Goal: Information Seeking & Learning: Understand process/instructions

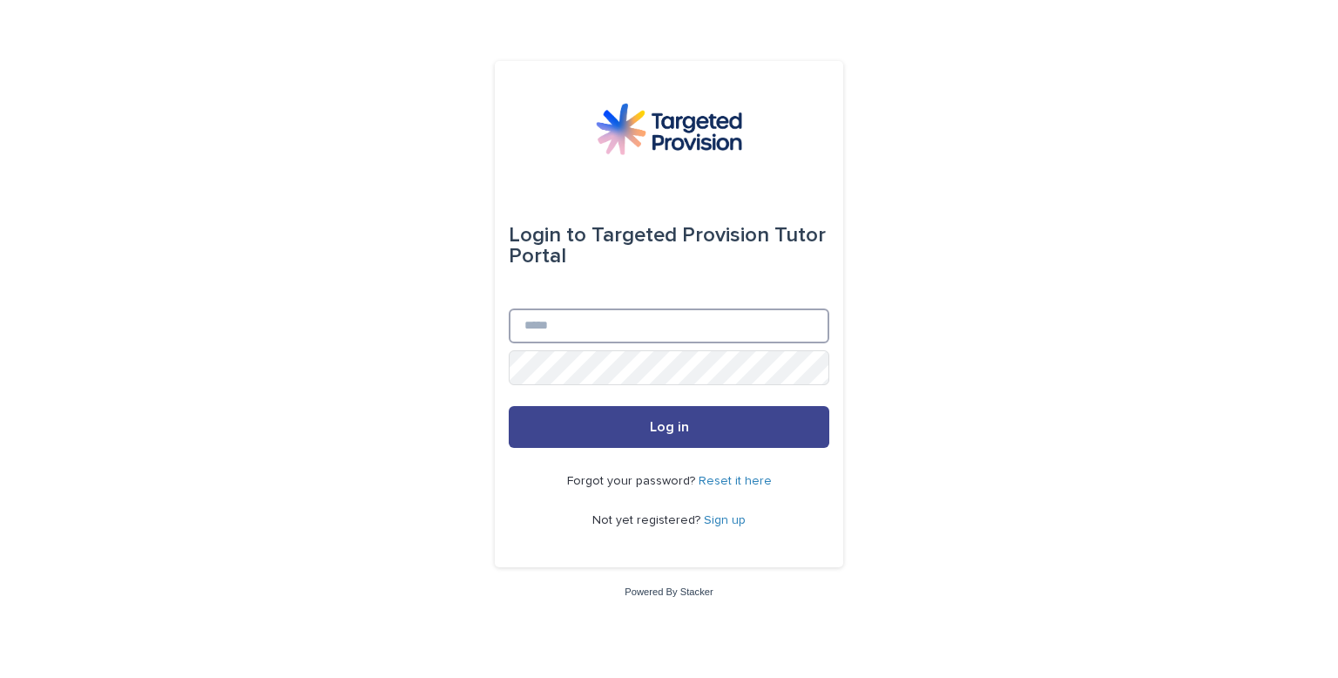
type input "**********"
click at [740, 431] on button "Log in" at bounding box center [669, 427] width 321 height 42
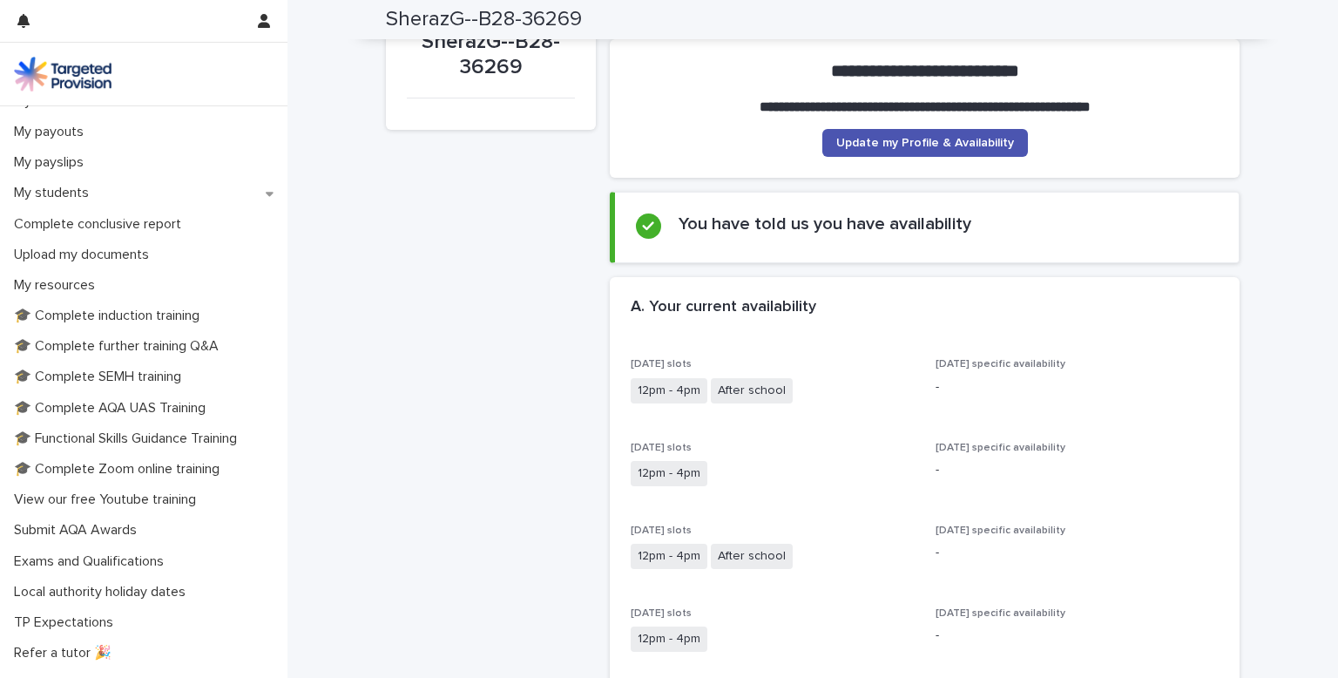
scroll to position [273, 0]
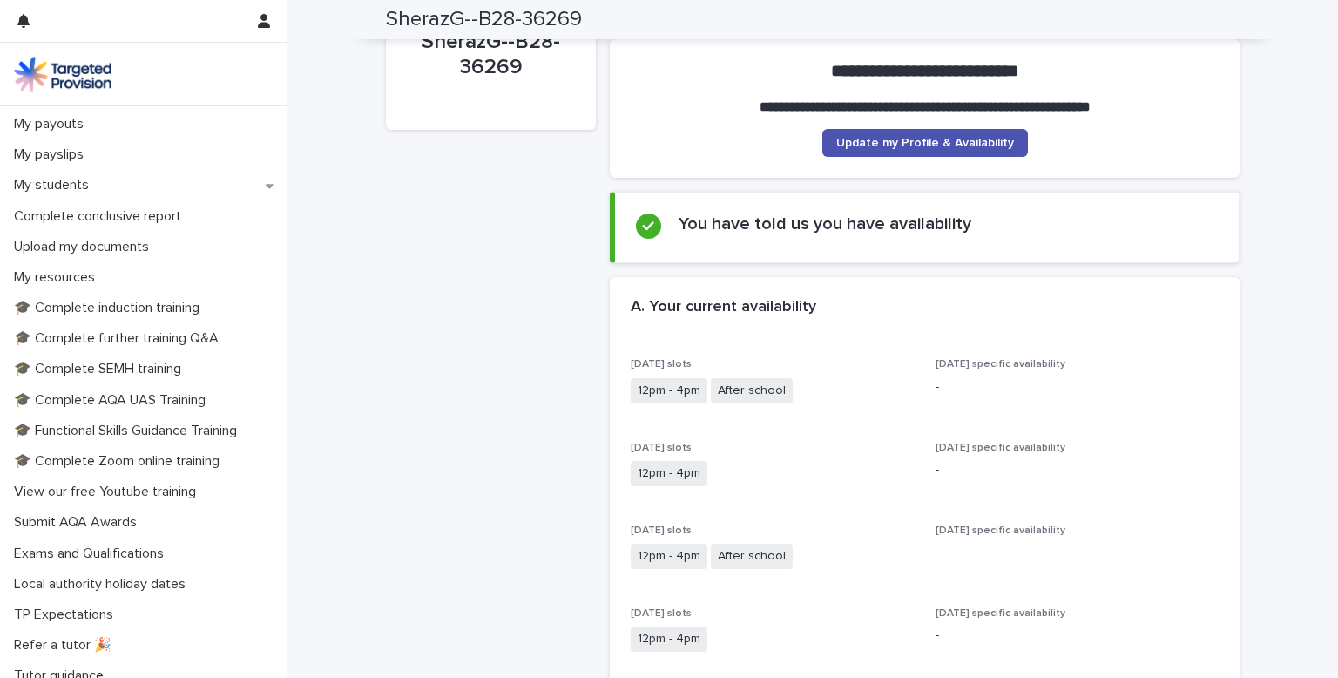
click at [172, 308] on p "🎓 Complete induction training" at bounding box center [110, 308] width 206 height 17
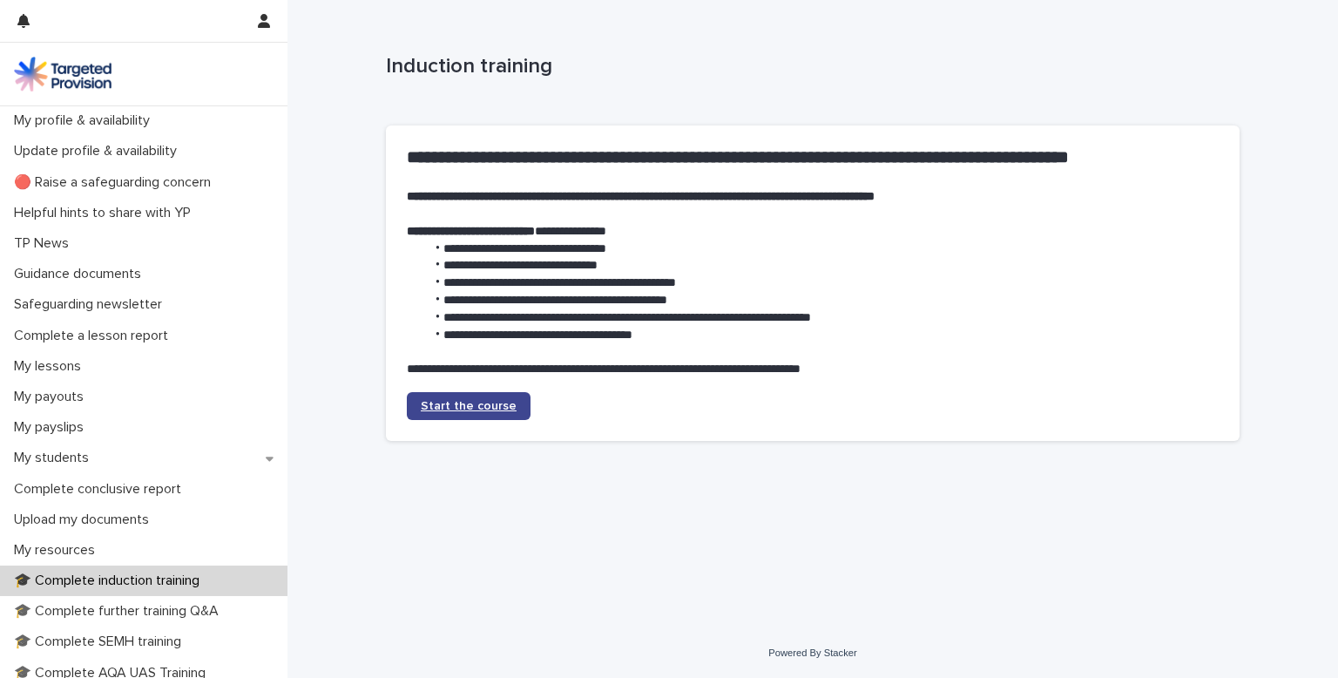
click at [488, 403] on span "Start the course" at bounding box center [469, 406] width 96 height 12
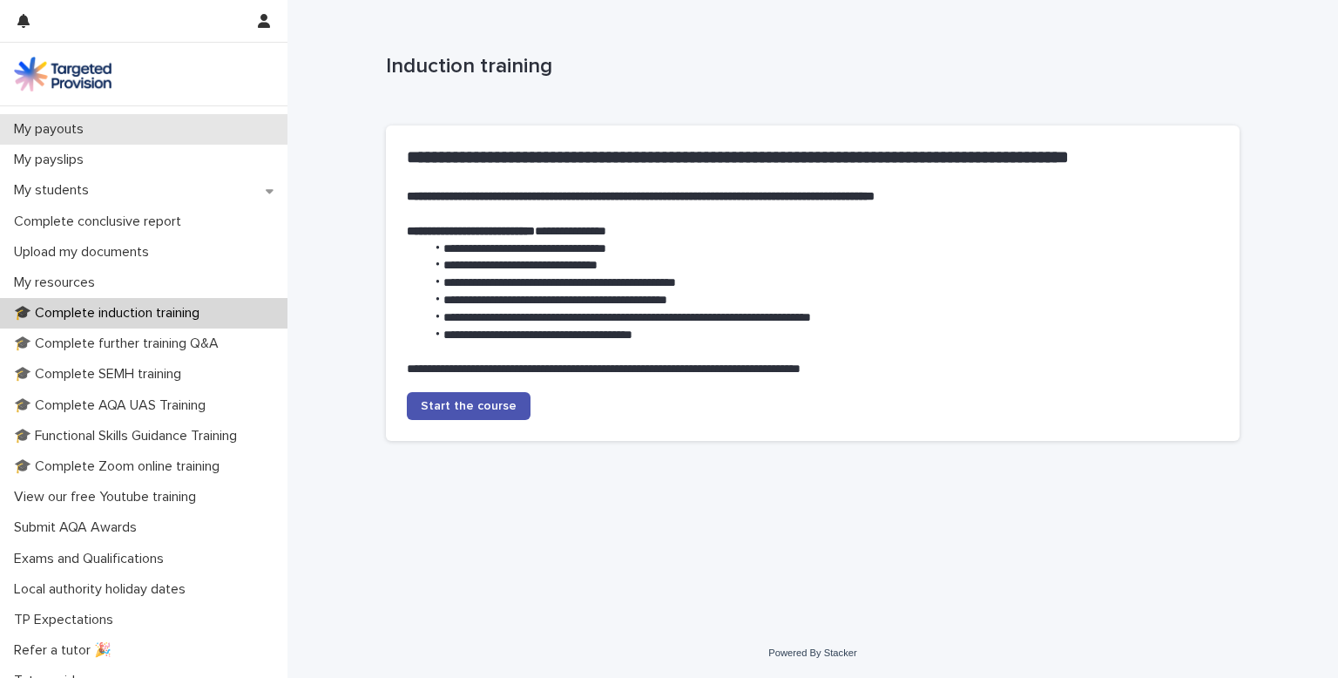
scroll to position [269, 0]
click at [145, 312] on p "🎓 Complete induction training" at bounding box center [110, 311] width 206 height 17
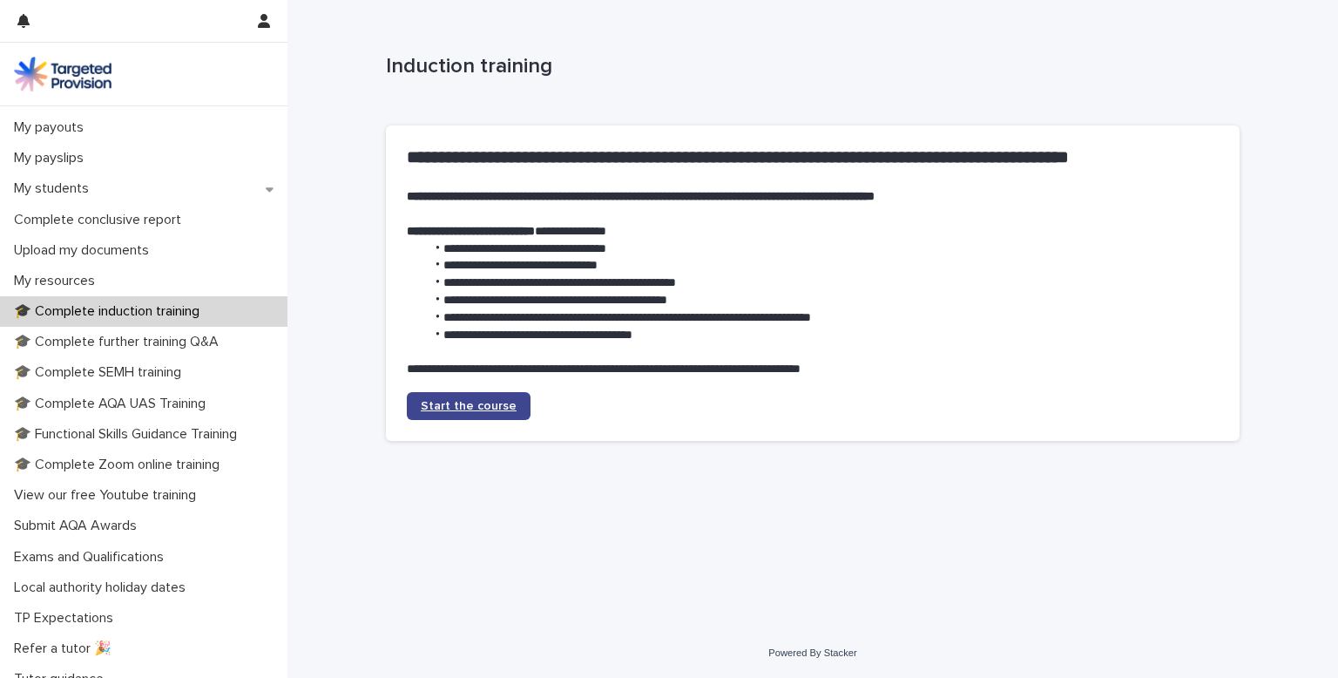
click at [443, 403] on span "Start the course" at bounding box center [469, 406] width 96 height 12
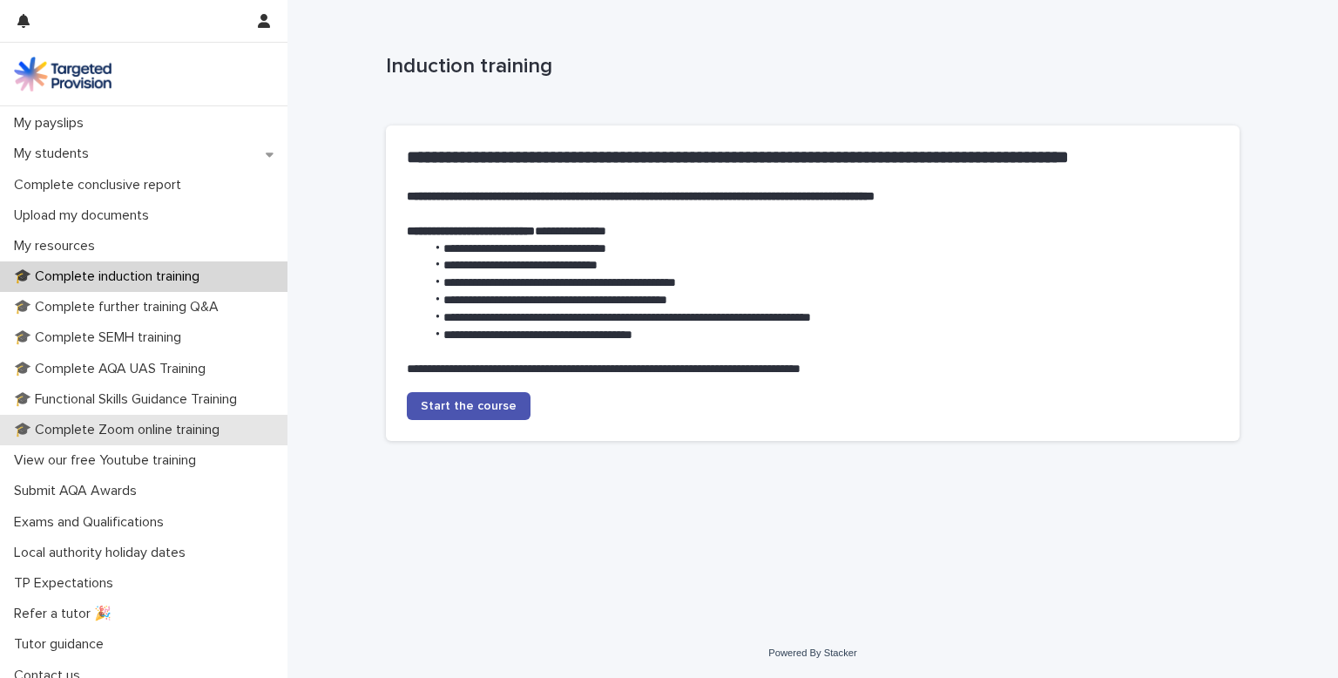
scroll to position [317, 0]
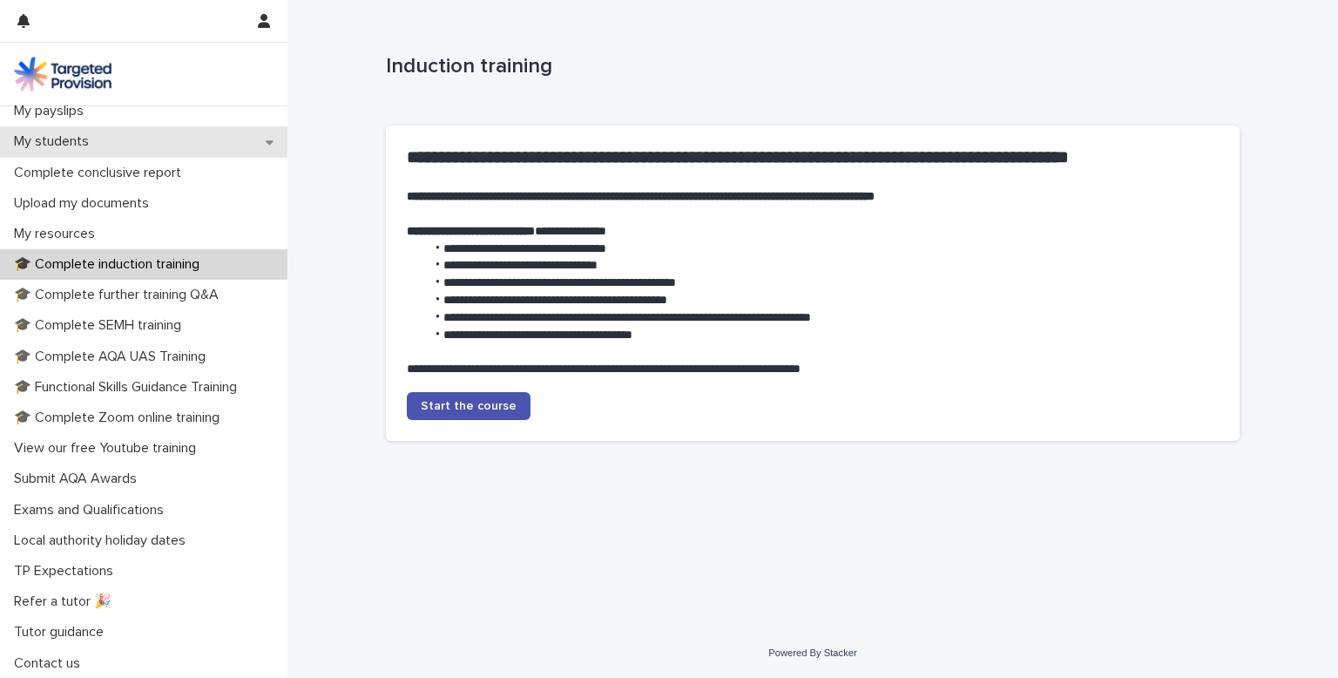
click at [73, 139] on p "My students" at bounding box center [55, 141] width 96 height 17
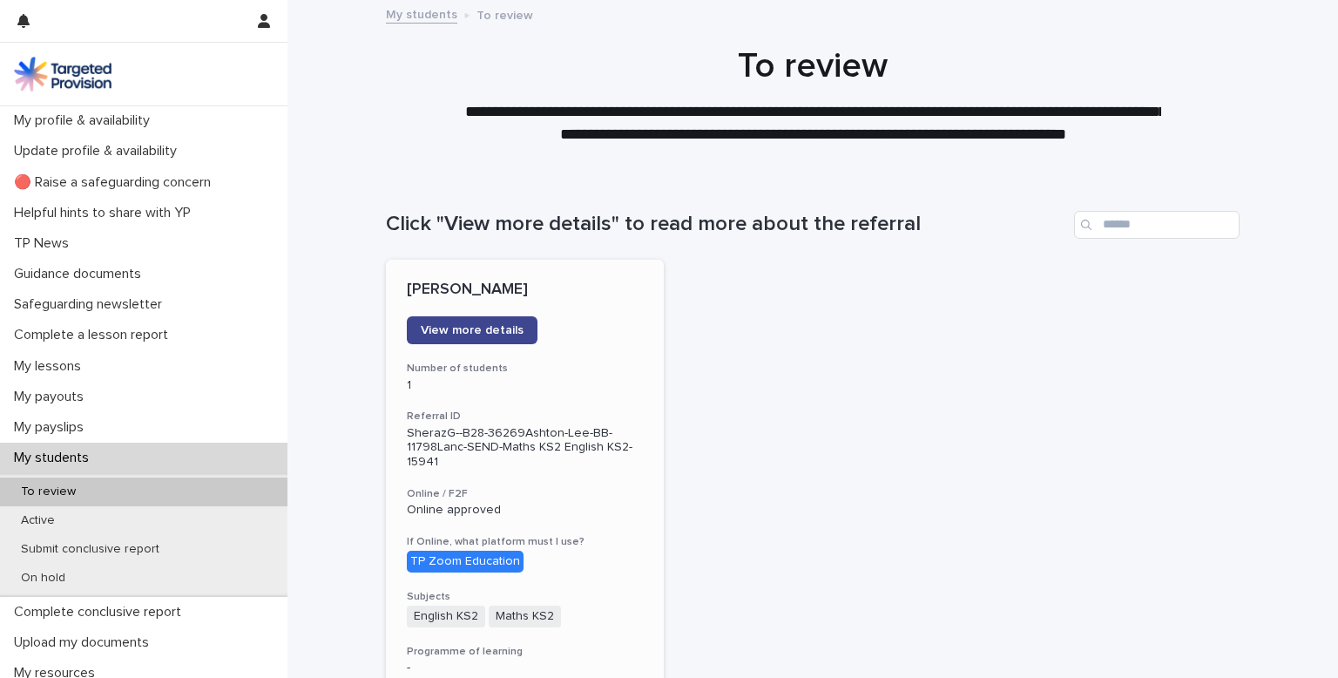
click at [481, 324] on span "View more details" at bounding box center [472, 330] width 103 height 12
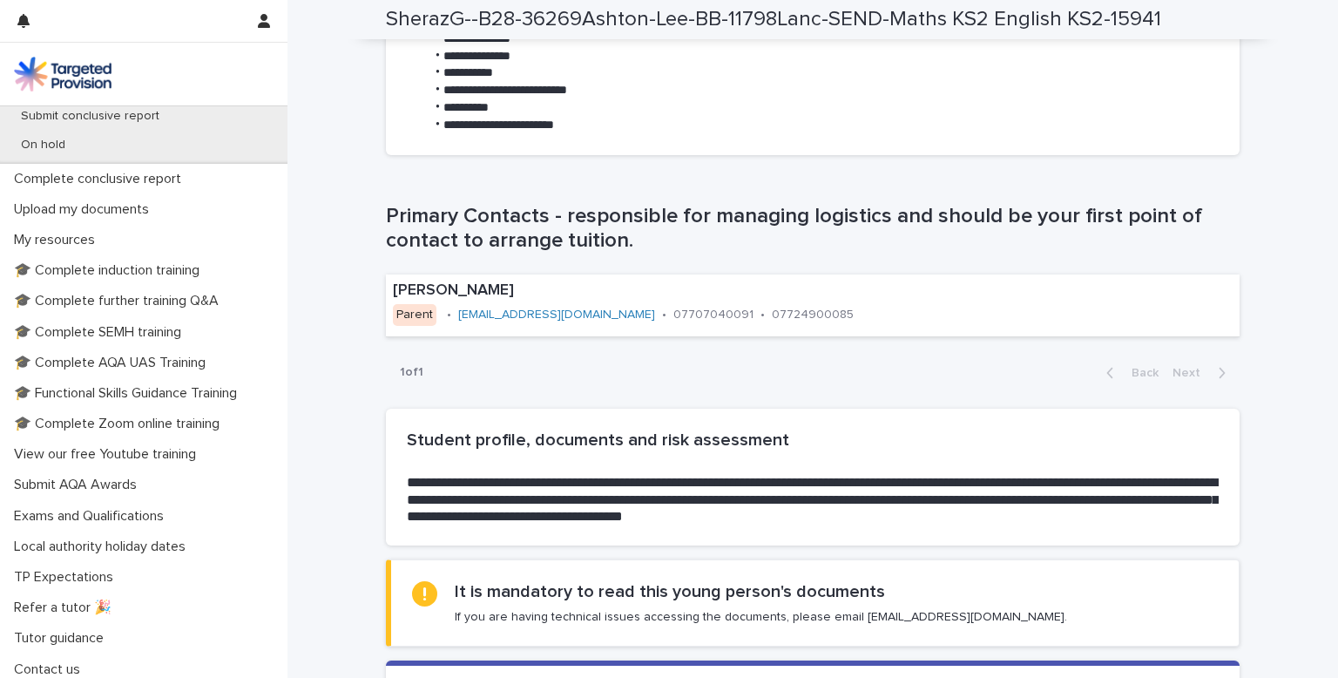
scroll to position [437, 0]
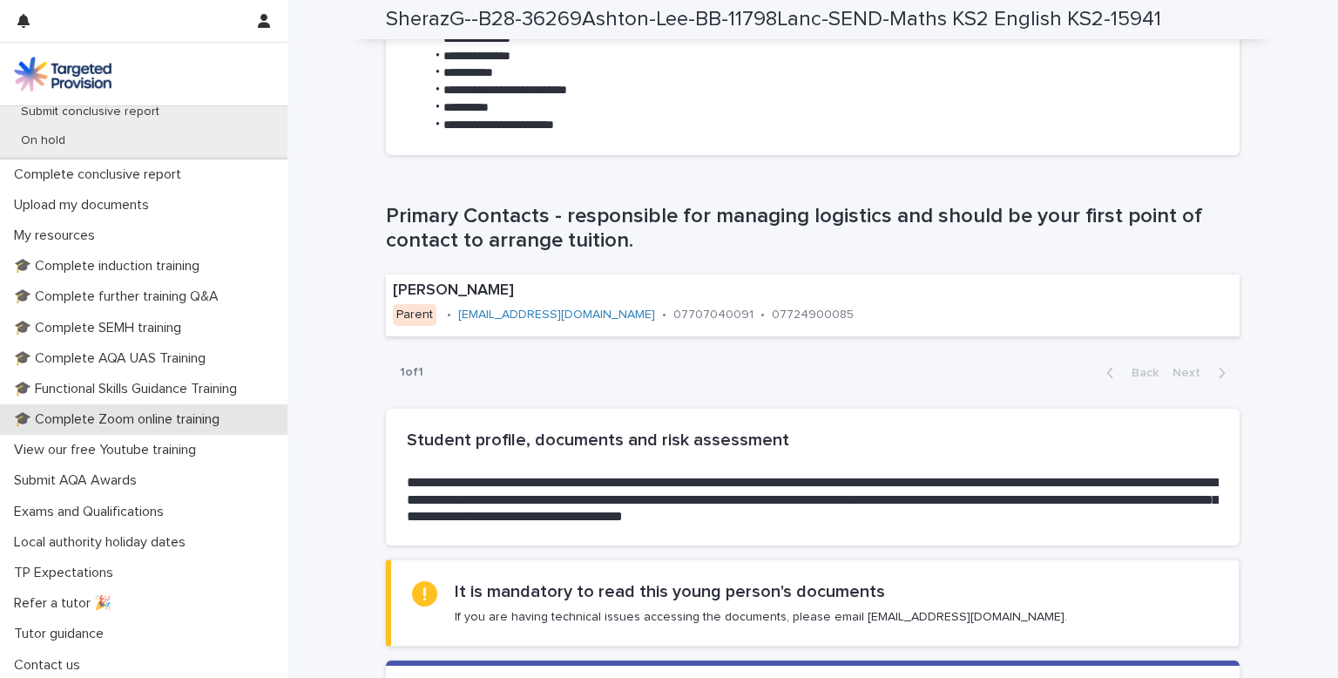
click at [152, 416] on p "🎓 Complete Zoom online training" at bounding box center [120, 419] width 226 height 17
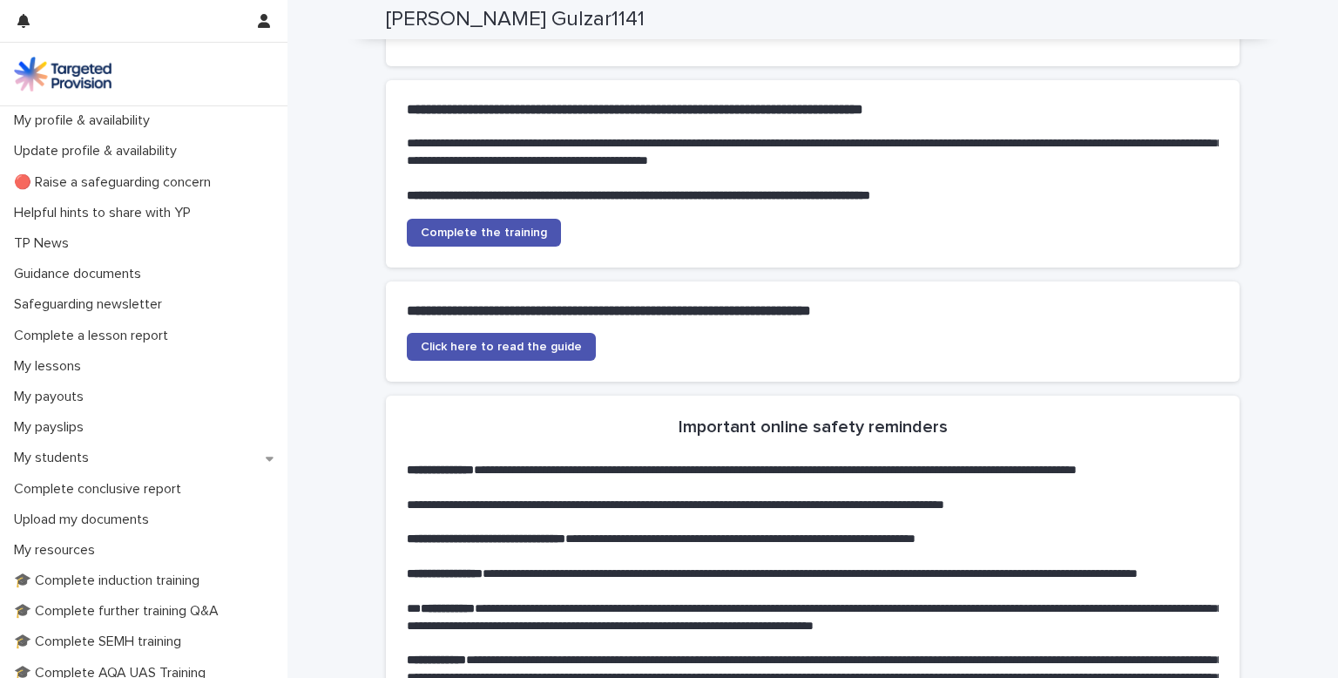
scroll to position [598, 0]
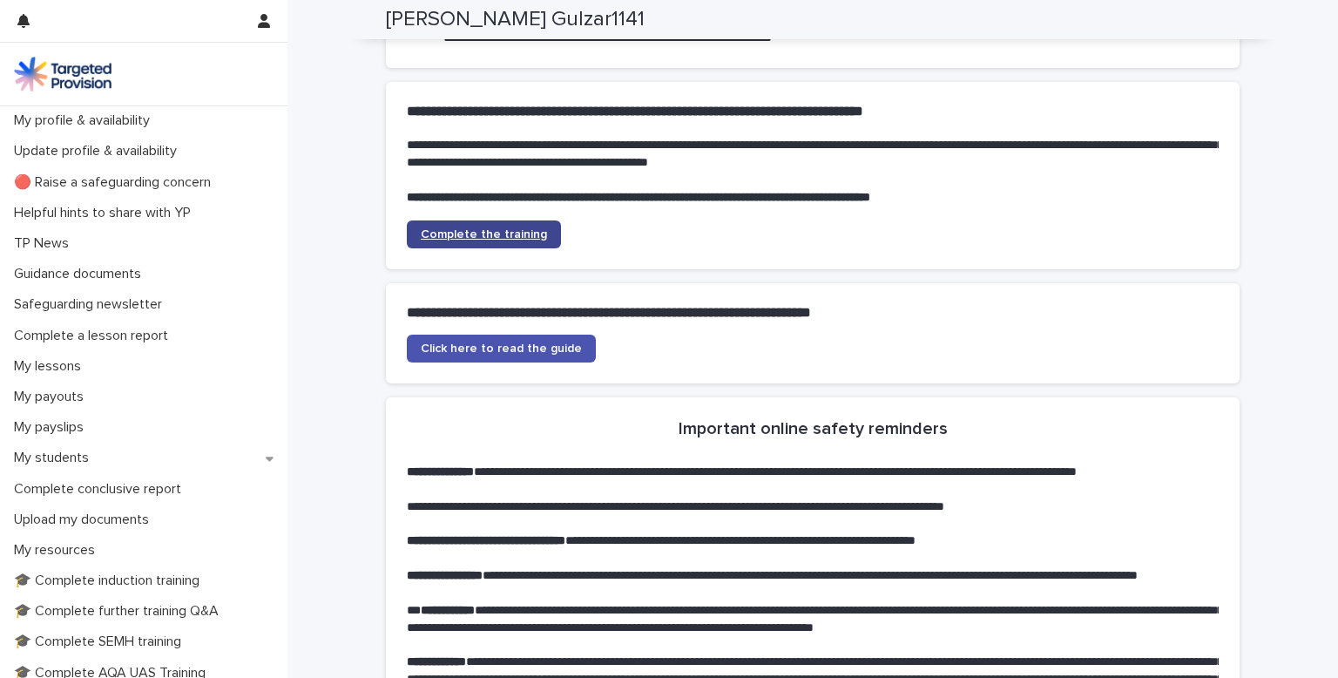
click at [506, 240] on span "Complete the training" at bounding box center [484, 234] width 126 height 12
click at [512, 240] on span "Complete the training" at bounding box center [484, 234] width 126 height 12
